Goal: Information Seeking & Learning: Learn about a topic

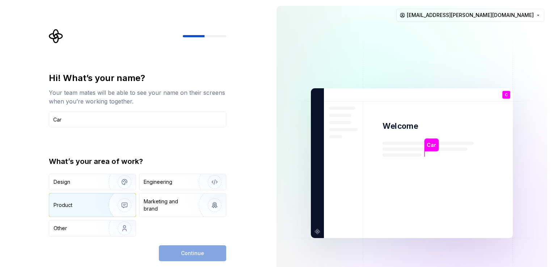
type input "Car"
click at [92, 207] on div "Product" at bounding box center [78, 205] width 48 height 7
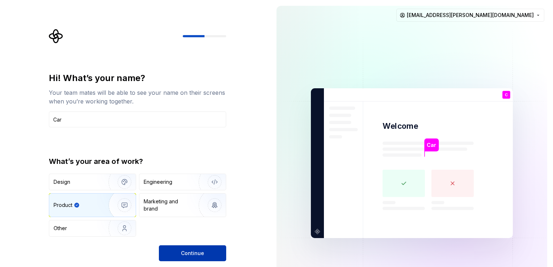
click at [177, 254] on button "Continue" at bounding box center [192, 253] width 67 height 16
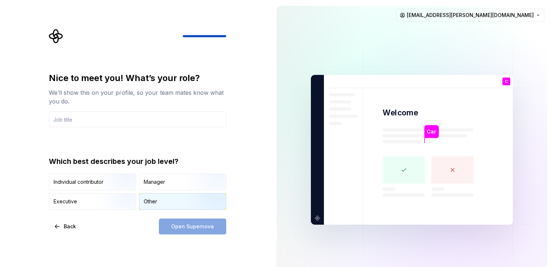
click at [156, 203] on div "Other" at bounding box center [150, 201] width 13 height 7
click at [176, 234] on div "Nice to meet you! What’s your role? We’ll show this on your profile, so your te…" at bounding box center [135, 150] width 271 height 300
click at [182, 183] on div "Manager" at bounding box center [182, 182] width 87 height 16
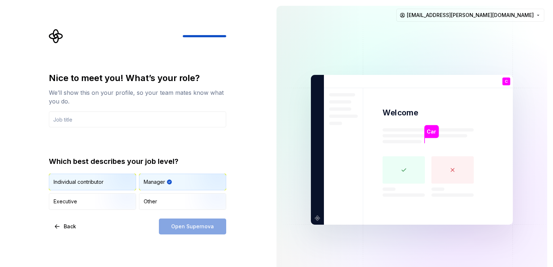
click at [99, 176] on img "button" at bounding box center [118, 191] width 46 height 48
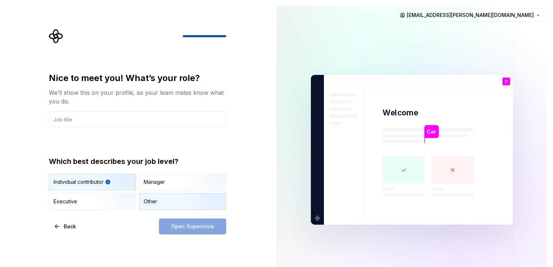
click at [153, 195] on div "Other" at bounding box center [182, 202] width 87 height 16
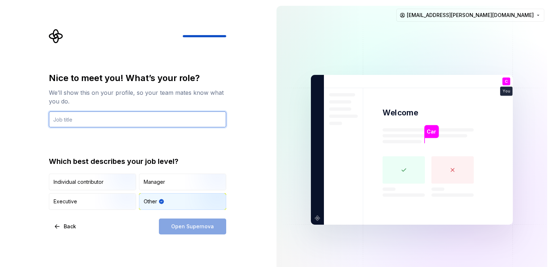
click at [129, 115] on input "text" at bounding box center [137, 119] width 177 height 16
type input "PC"
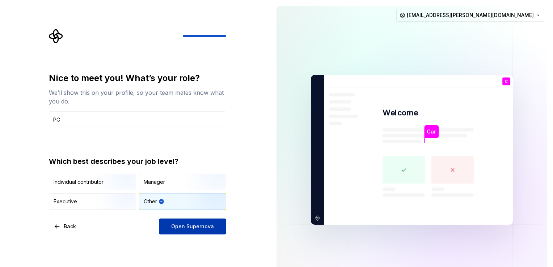
click at [198, 228] on span "Open Supernova" at bounding box center [192, 226] width 43 height 7
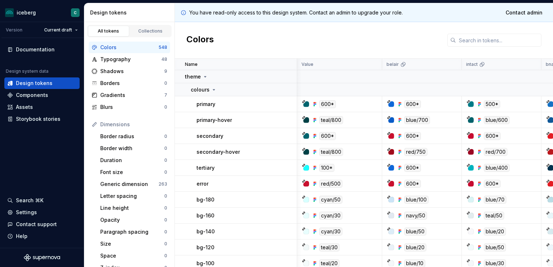
scroll to position [0, 19]
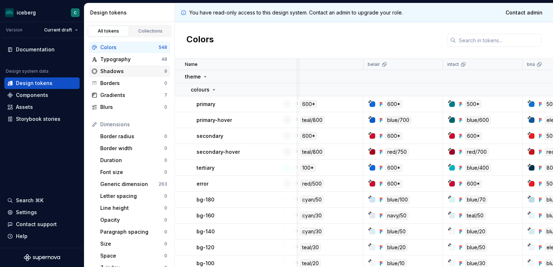
click at [118, 69] on div "Shadows" at bounding box center [132, 71] width 64 height 7
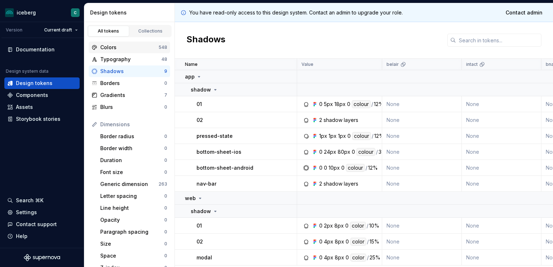
click at [119, 45] on div "Colors" at bounding box center [129, 47] width 58 height 7
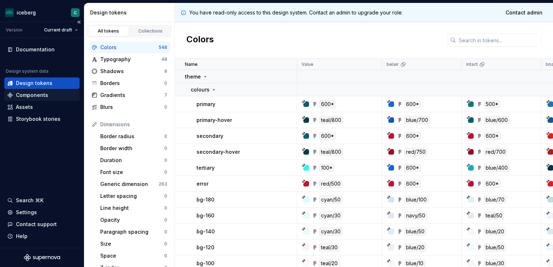
click at [39, 95] on div "Components" at bounding box center [32, 95] width 32 height 7
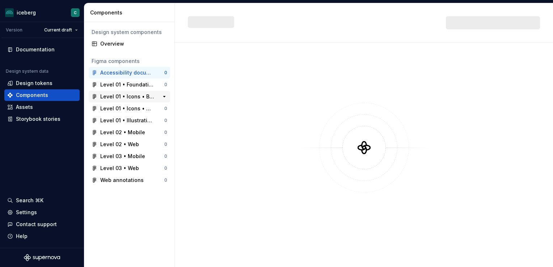
click at [127, 98] on div "Accessibility documentation 0 Level 01 • Foundations 0 Level 01 • Icons • Brand…" at bounding box center [129, 126] width 81 height 119
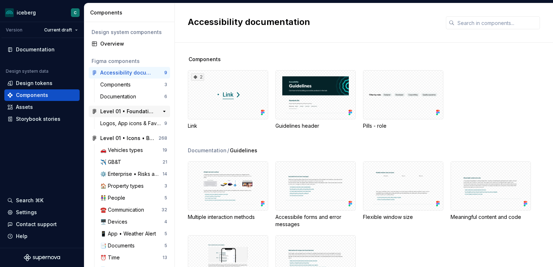
click at [126, 108] on div "Level 01 • Foundations" at bounding box center [127, 111] width 54 height 7
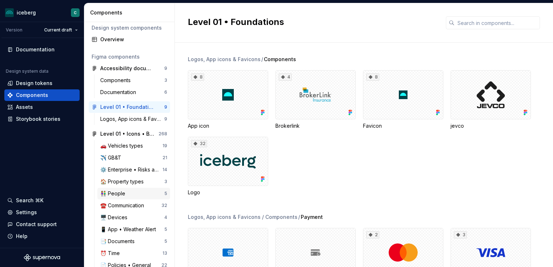
scroll to position [4, 0]
click at [133, 119] on div "Logos, App icons & Favicons" at bounding box center [132, 118] width 64 height 7
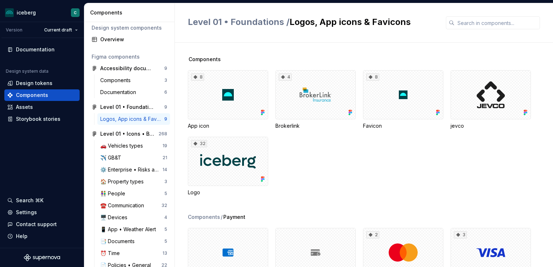
scroll to position [37, 0]
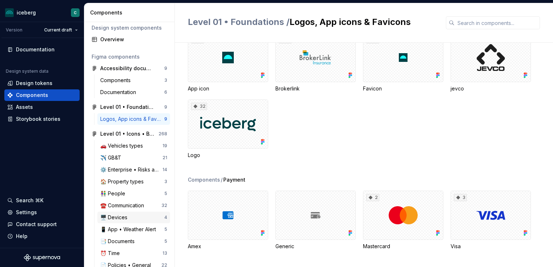
click at [119, 219] on div "🖥️ Devices" at bounding box center [115, 217] width 30 height 7
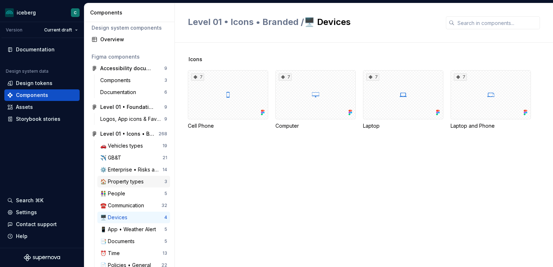
click at [127, 178] on div "🏠 Property types" at bounding box center [123, 181] width 46 height 7
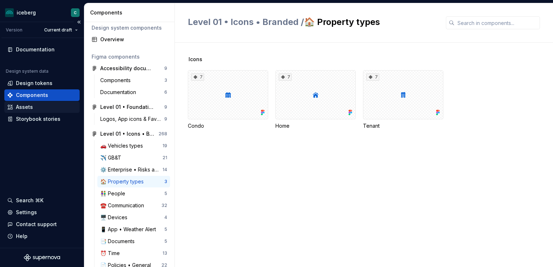
click at [35, 110] on div "Assets" at bounding box center [41, 107] width 69 height 7
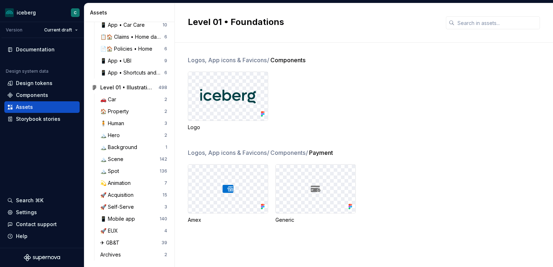
scroll to position [201, 0]
click at [122, 109] on div "🏠 Property" at bounding box center [115, 110] width 31 height 7
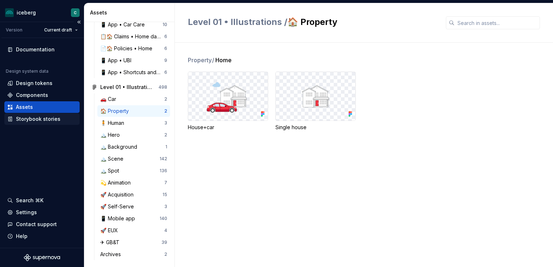
click at [58, 116] on div "Storybook stories" at bounding box center [38, 118] width 45 height 7
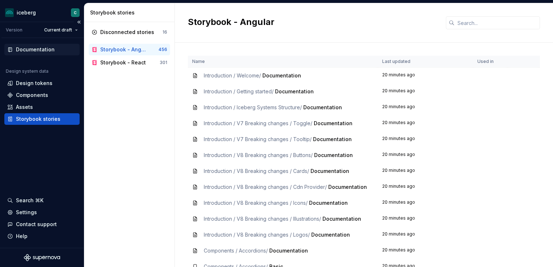
click at [45, 50] on div "Documentation" at bounding box center [35, 49] width 39 height 7
click at [30, 47] on div "Documentation" at bounding box center [35, 49] width 39 height 7
